Goal: Check status: Check status

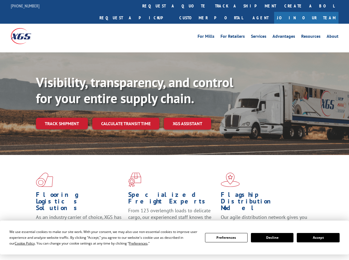
click at [174, 130] on div "Visibility, transparency, and control for your entire supply chain. Track shipm…" at bounding box center [192, 113] width 313 height 77
click at [19, 244] on span "Cookie Policy" at bounding box center [25, 243] width 20 height 5
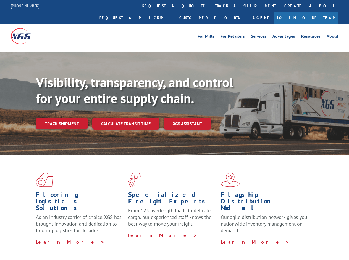
click at [133, 244] on div "Flooring Logistics Solutions As an industry carrier of choice, XGS has brought …" at bounding box center [174, 210] width 349 height 111
click at [226, 238] on div "Flooring Logistics Solutions As an industry carrier of choice, XGS has brought …" at bounding box center [174, 209] width 349 height 108
click at [272, 238] on div "Flooring Logistics Solutions As an industry carrier of choice, XGS has brought …" at bounding box center [174, 209] width 349 height 108
click at [318, 238] on div "Flooring Logistics Solutions As an industry carrier of choice, XGS has brought …" at bounding box center [174, 209] width 349 height 108
click at [174, 130] on div "Visibility, transparency, and control for your entire supply chain. Track shipm…" at bounding box center [192, 113] width 313 height 77
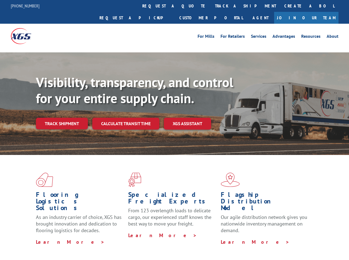
click at [211, 6] on link "track a shipment" at bounding box center [245, 6] width 69 height 12
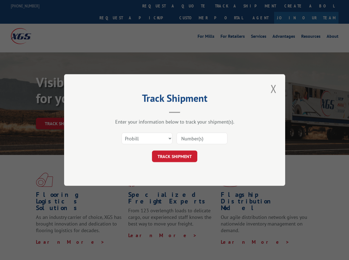
click at [193, 6] on div "Track Shipment Enter your information below to track your shipment(s). Select c…" at bounding box center [174, 130] width 349 height 260
click at [227, 6] on div "Track Shipment Enter your information below to track your shipment(s). Select c…" at bounding box center [174, 130] width 349 height 260
